Goal: Task Accomplishment & Management: Manage account settings

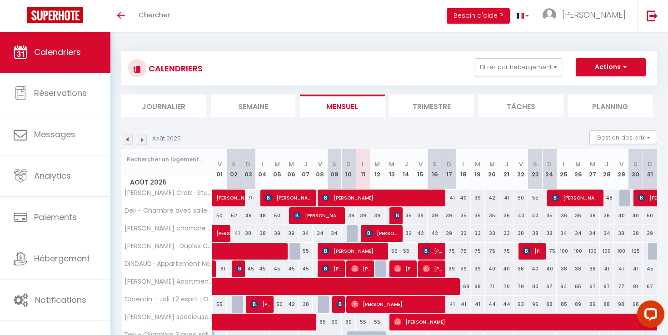
scroll to position [91, 0]
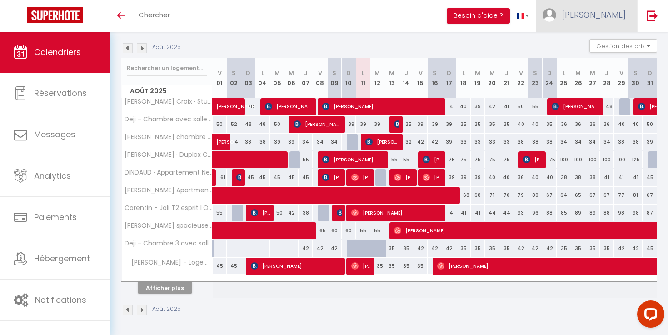
click at [600, 12] on link "[PERSON_NAME]" at bounding box center [586, 16] width 101 height 32
click at [591, 62] on link "Équipe" at bounding box center [600, 61] width 67 height 15
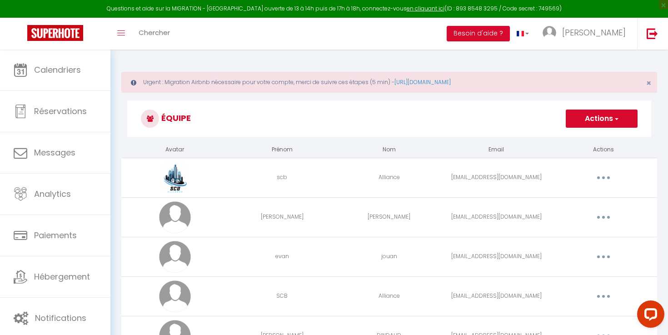
click at [617, 182] on div "Editer Supprimer" at bounding box center [604, 178] width 100 height 15
click at [605, 176] on button "button" at bounding box center [603, 178] width 25 height 15
click at [589, 201] on link "Editer" at bounding box center [580, 198] width 67 height 15
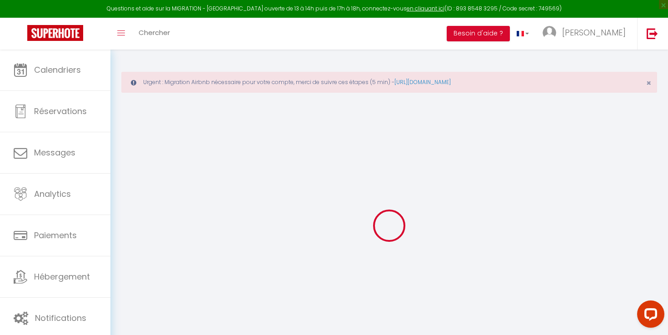
type input "scb"
type input "Alliance"
type input "[EMAIL_ADDRESS][DOMAIN_NAME]"
type textarea "[URL][DOMAIN_NAME]"
checkbox input "false"
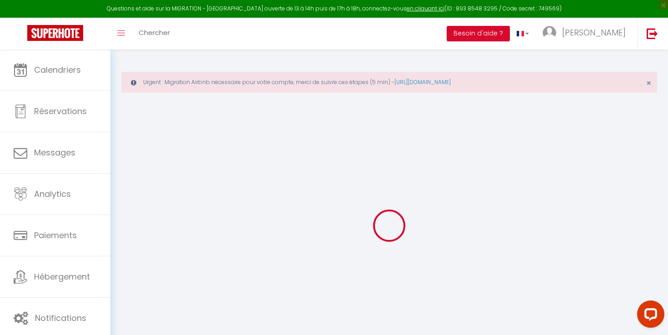
checkbox input "false"
checkbox input "true"
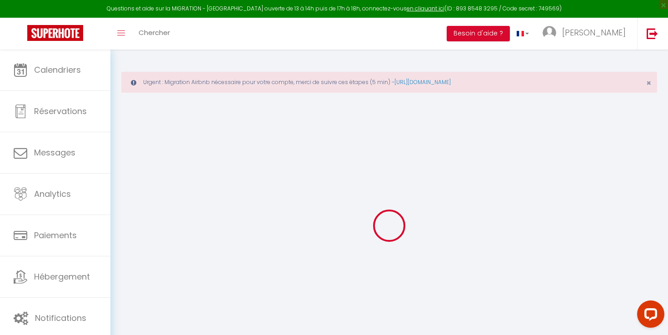
checkbox input "true"
checkbox input "false"
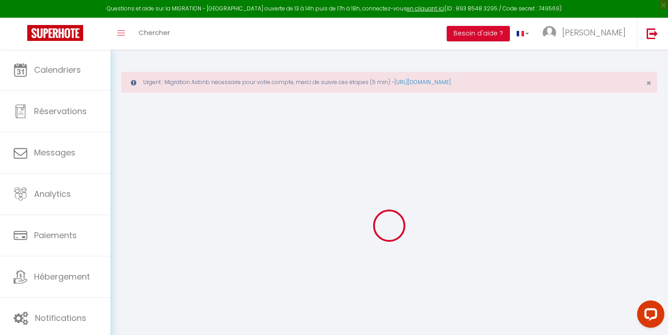
checkbox input "false"
checkbox input "true"
checkbox input "false"
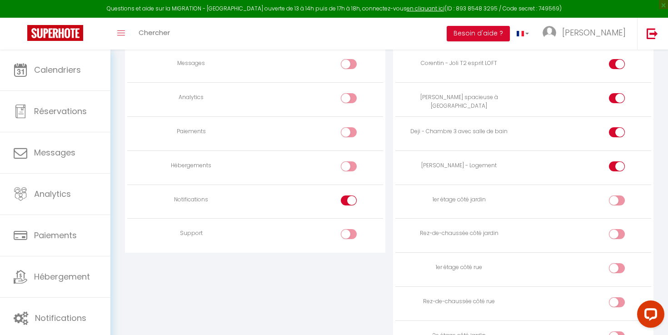
scroll to position [792, 0]
click at [616, 199] on div at bounding box center [617, 200] width 16 height 10
click at [617, 199] on input "checkbox" at bounding box center [625, 202] width 16 height 14
checkbox input "true"
click at [618, 229] on input "checkbox" at bounding box center [625, 236] width 16 height 14
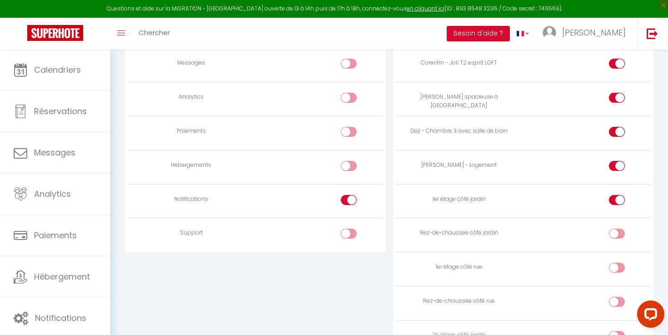
checkbox input "true"
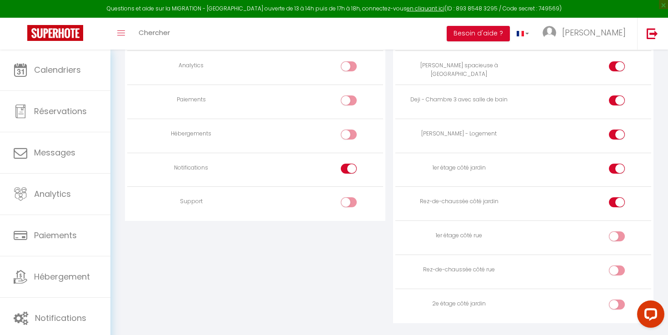
scroll to position [844, 0]
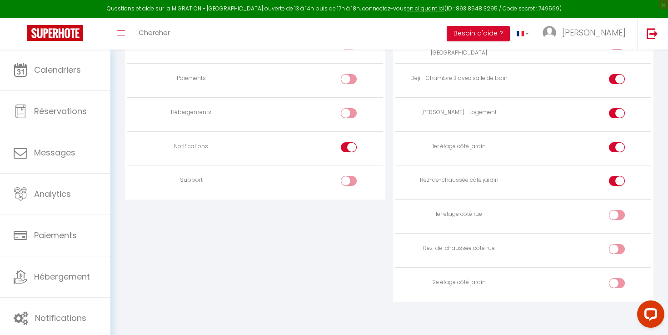
click at [619, 215] on input "checkbox" at bounding box center [625, 217] width 16 height 14
checkbox input "true"
click at [616, 249] on div at bounding box center [617, 249] width 16 height 10
click at [617, 249] on input "checkbox" at bounding box center [625, 251] width 16 height 14
checkbox input "true"
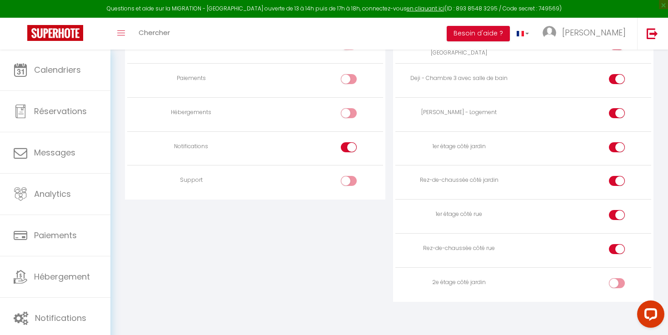
click at [616, 278] on div at bounding box center [617, 283] width 16 height 10
click at [617, 278] on input "checkbox" at bounding box center [625, 285] width 16 height 14
checkbox input "true"
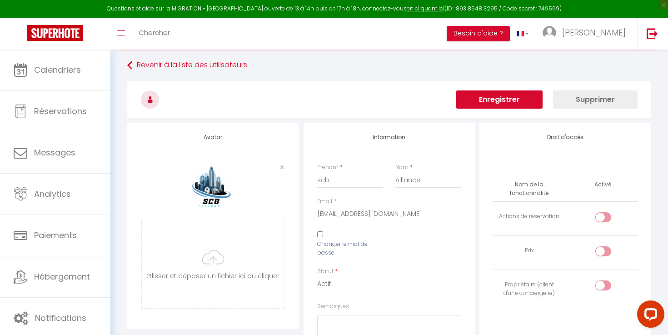
scroll to position [41, 0]
click at [507, 102] on button "Enregistrer" at bounding box center [500, 100] width 86 height 18
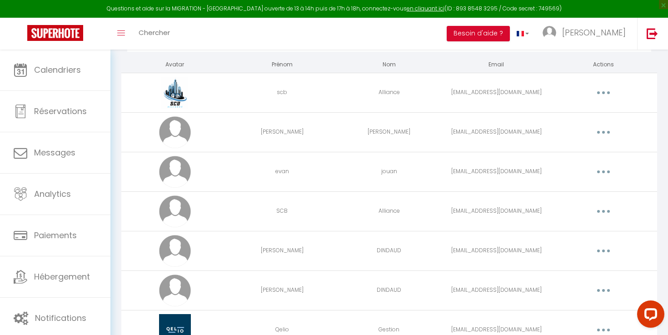
scroll to position [77, 0]
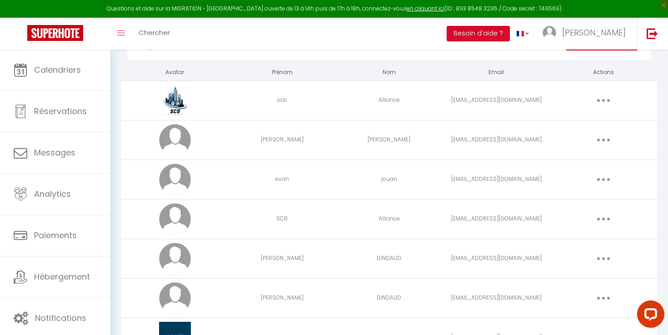
click at [603, 221] on button "button" at bounding box center [603, 219] width 25 height 15
click at [579, 240] on link "Editer" at bounding box center [580, 239] width 67 height 15
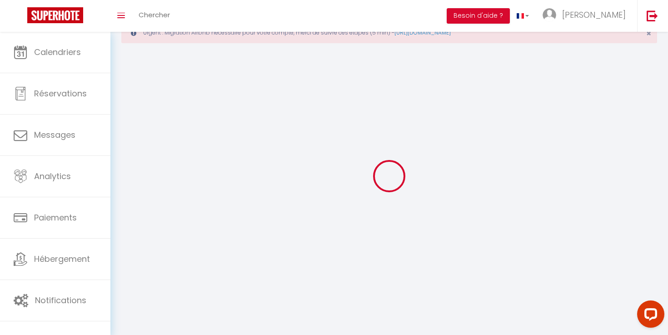
type input "SCB"
type input "Alliance"
type input "[EMAIL_ADDRESS][DOMAIN_NAME]"
type textarea "[URL][DOMAIN_NAME]"
checkbox input "false"
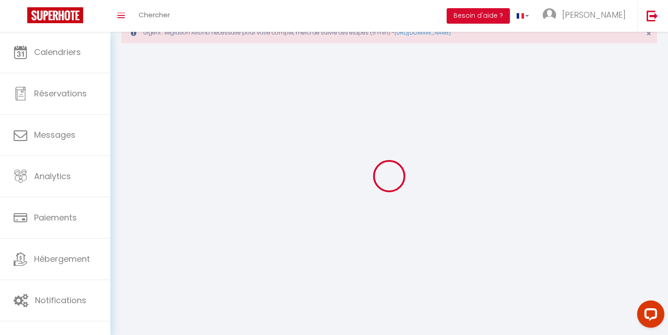
checkbox input "false"
checkbox input "true"
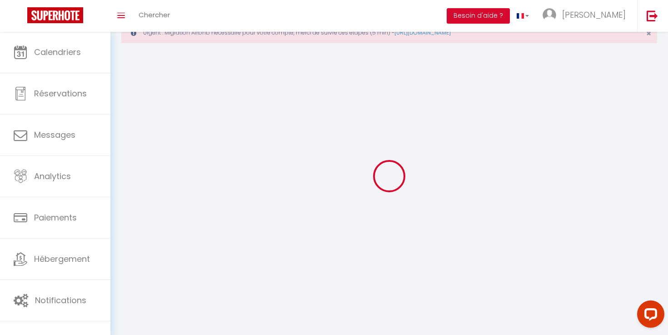
checkbox input "true"
checkbox input "false"
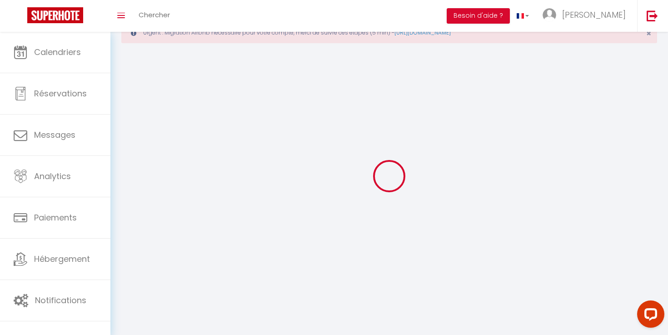
checkbox input "false"
checkbox input "true"
checkbox input "false"
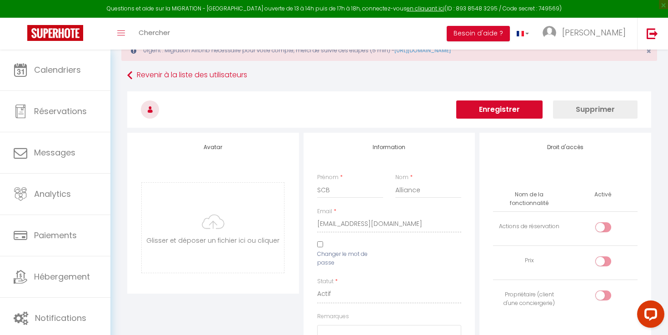
scroll to position [844, 0]
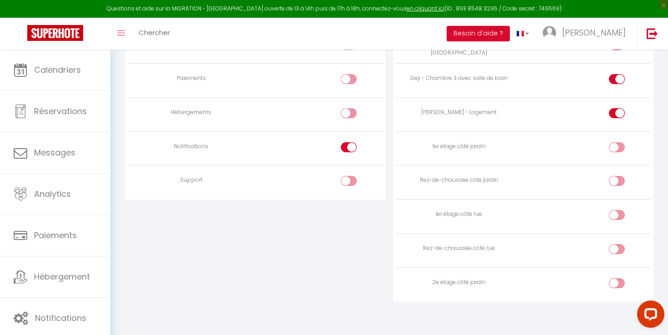
click at [623, 151] on input "checkbox" at bounding box center [625, 149] width 16 height 14
checkbox input "true"
click at [623, 185] on input "checkbox" at bounding box center [625, 183] width 16 height 14
checkbox input "true"
click at [618, 210] on input "checkbox" at bounding box center [625, 217] width 16 height 14
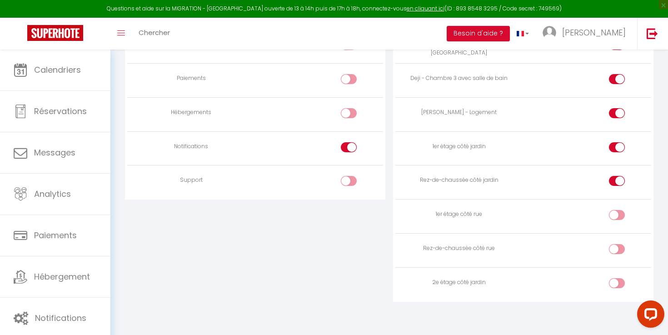
checkbox input "true"
click at [618, 246] on input "checkbox" at bounding box center [625, 251] width 16 height 14
checkbox input "true"
click at [615, 282] on div at bounding box center [617, 283] width 16 height 10
click at [617, 282] on input "checkbox" at bounding box center [625, 285] width 16 height 14
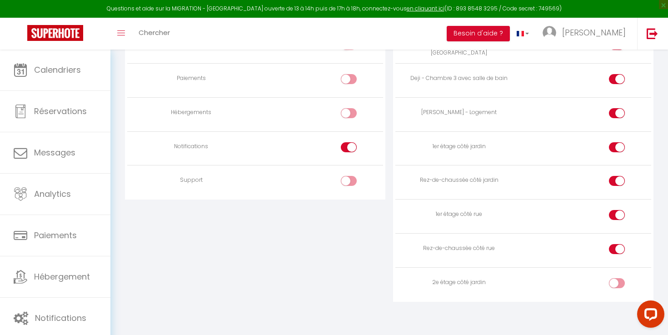
checkbox input "true"
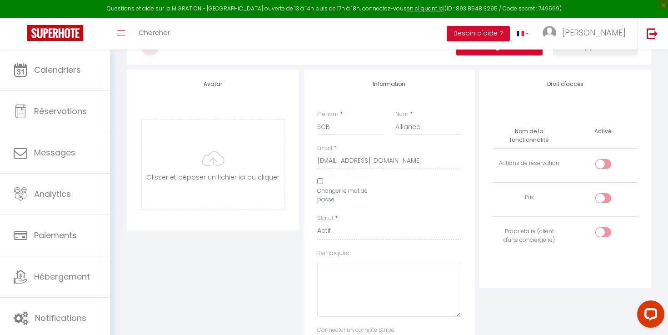
scroll to position [43, 0]
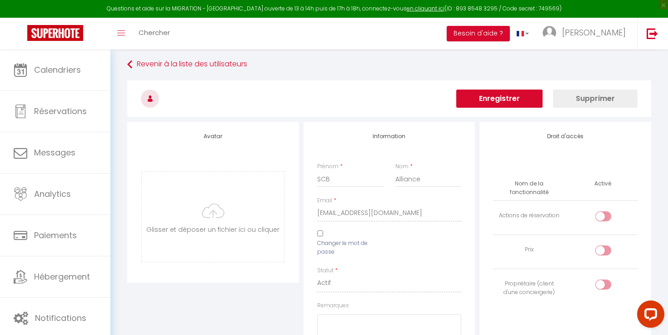
click at [506, 97] on button "Enregistrer" at bounding box center [500, 99] width 86 height 18
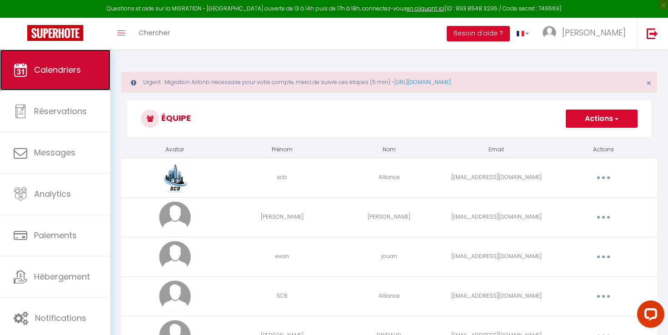
click at [67, 69] on span "Calendriers" at bounding box center [57, 69] width 47 height 11
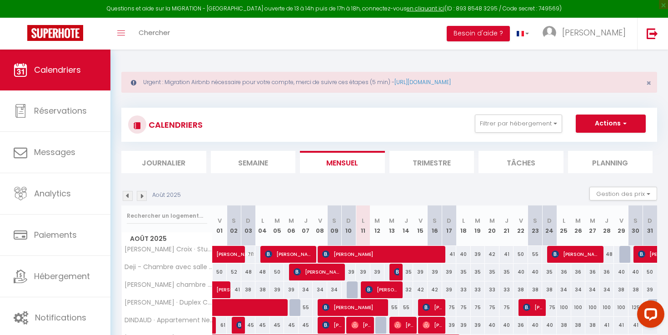
scroll to position [148, 0]
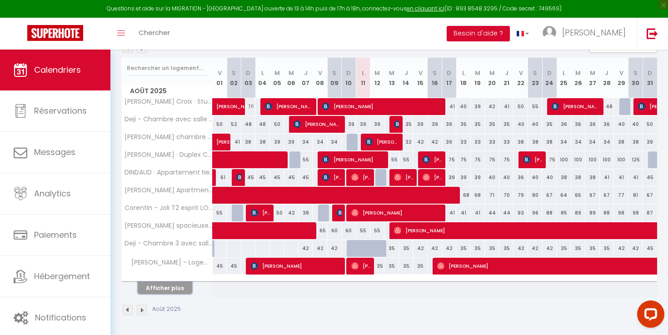
click at [158, 290] on button "Afficher plus" at bounding box center [165, 288] width 55 height 12
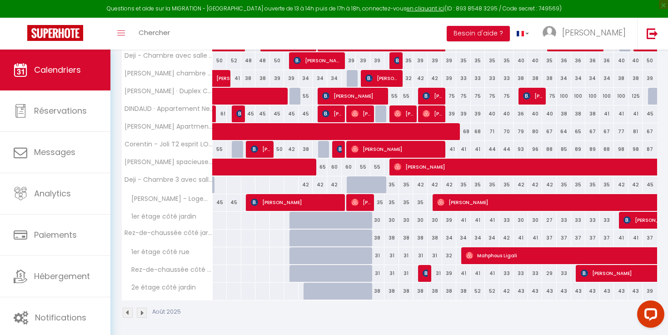
scroll to position [214, 0]
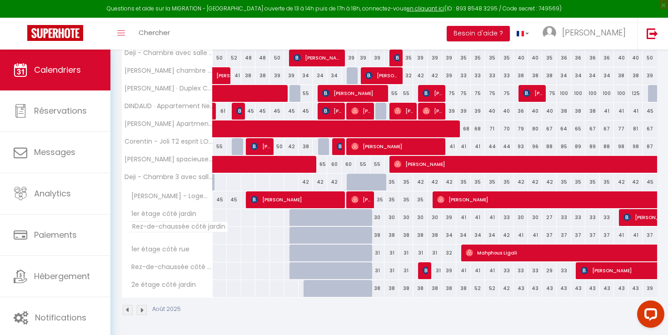
click at [137, 228] on span "Rez-de-chaussée côté jardin" at bounding box center [179, 226] width 100 height 11
click at [135, 216] on span "1er étage côté jardin" at bounding box center [160, 214] width 75 height 10
